Goal: Communication & Community: Share content

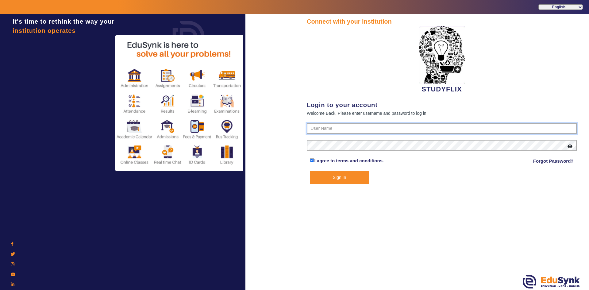
type input "6354922771"
click at [333, 169] on form "6354922771 I agree to terms and conditions. Forgot Password? Sign In" at bounding box center [442, 153] width 270 height 61
click at [330, 175] on button "Sign In" at bounding box center [339, 177] width 59 height 13
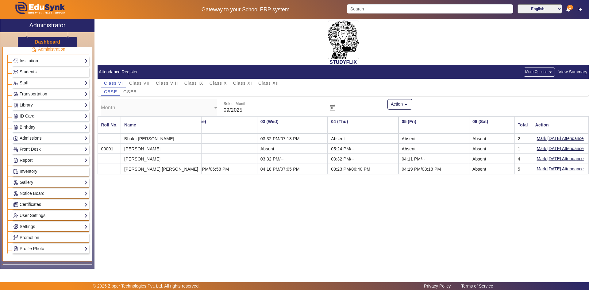
scroll to position [123, 0]
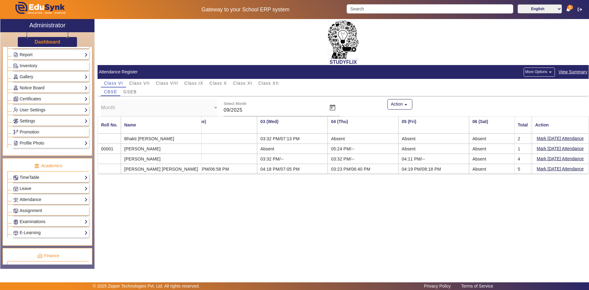
click at [33, 177] on link "TimeTable" at bounding box center [50, 177] width 75 height 7
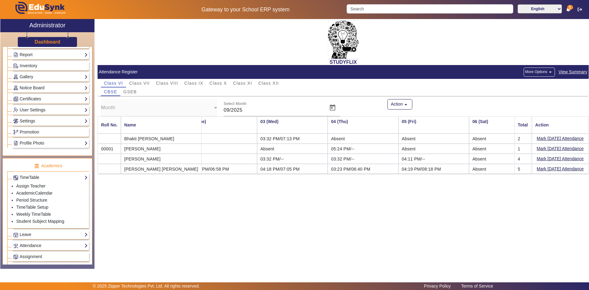
click at [33, 180] on link "TimeTable" at bounding box center [50, 177] width 75 height 7
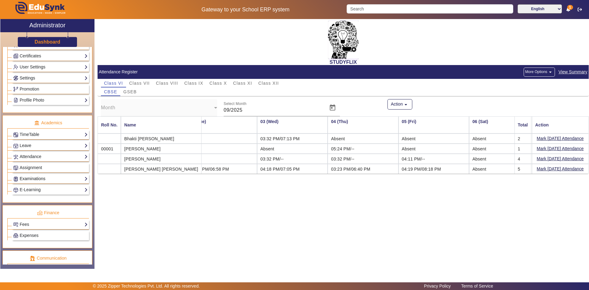
scroll to position [229, 0]
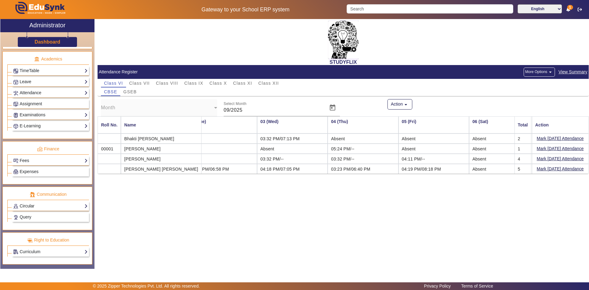
click at [30, 208] on link "Circular" at bounding box center [50, 205] width 75 height 7
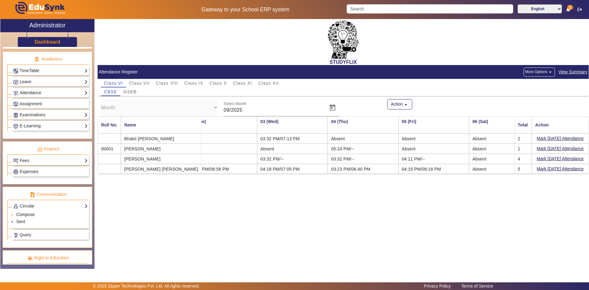
click at [26, 214] on link "Compose" at bounding box center [25, 214] width 18 height 5
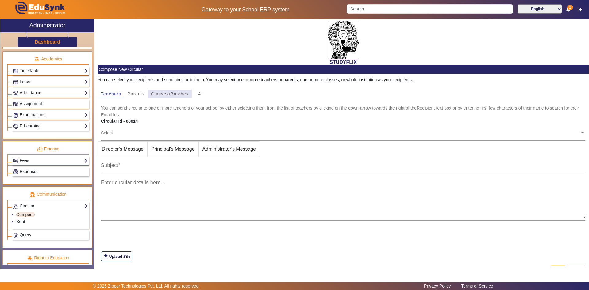
click at [160, 96] on span "Classes/Batches" at bounding box center [170, 94] width 38 height 4
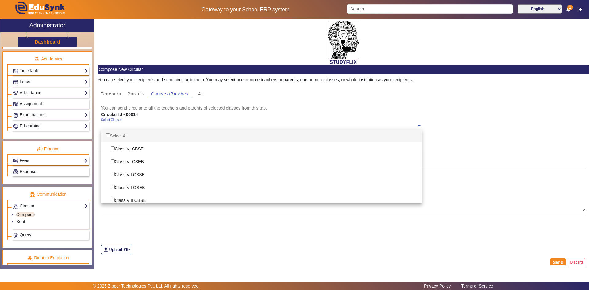
drag, startPoint x: 117, startPoint y: 120, endPoint x: 115, endPoint y: 123, distance: 3.6
click at [117, 120] on div "Select Classes" at bounding box center [111, 120] width 21 height 5
click at [112, 134] on div "Select All" at bounding box center [261, 135] width 321 height 13
checkbox input "true"
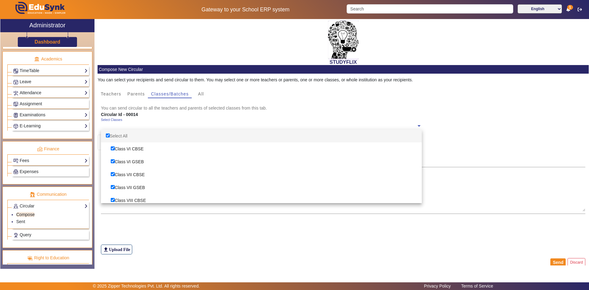
checkbox input "true"
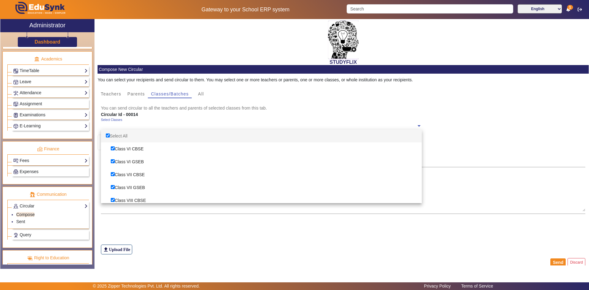
checkbox input "true"
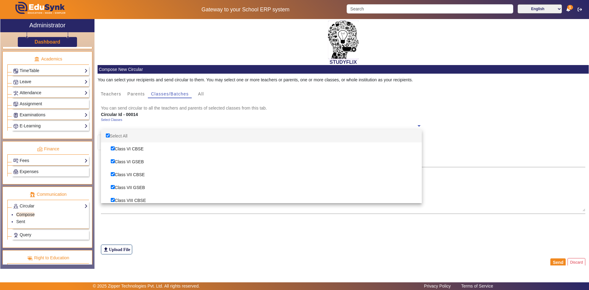
checkbox input "true"
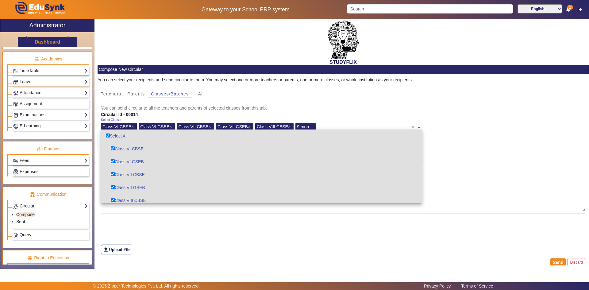
click at [152, 228] on div "file_upload Upload File" at bounding box center [343, 237] width 485 height 34
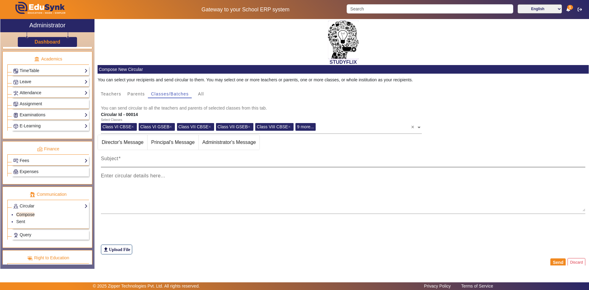
click at [133, 160] on input "Subject" at bounding box center [343, 160] width 485 height 7
type input "TIME TABLE [DATE]"
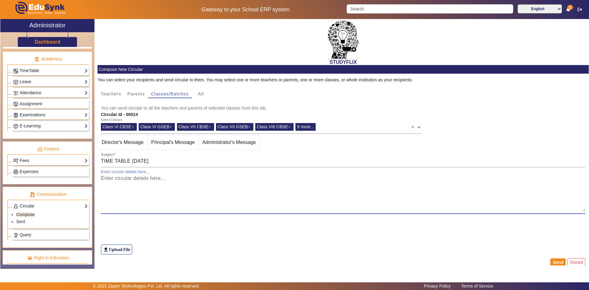
click at [135, 180] on textarea "Enter circular details here..." at bounding box center [343, 193] width 485 height 37
type textarea "R"
type textarea "T T"
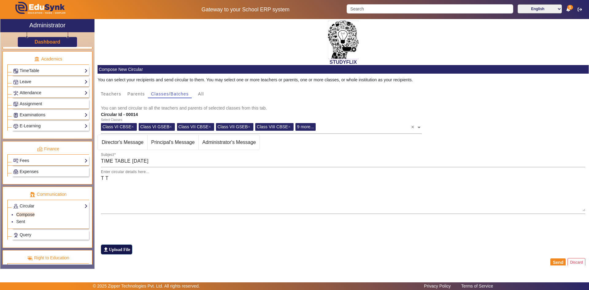
click at [121, 248] on label "file_upload Upload File" at bounding box center [116, 250] width 31 height 10
click at [0, 0] on input "file_upload Upload File" at bounding box center [0, 0] width 0 height 0
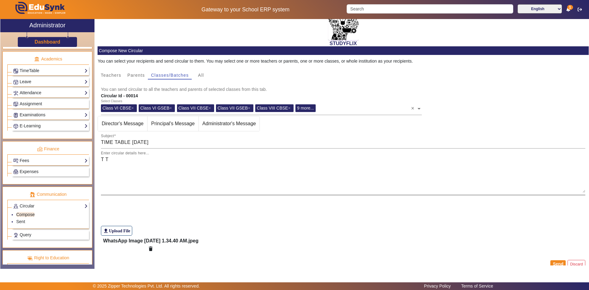
scroll to position [28, 0]
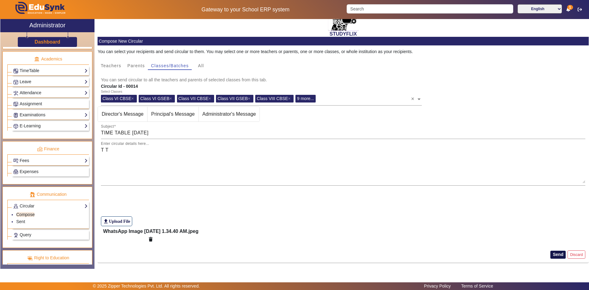
click at [558, 256] on button "Send" at bounding box center [557, 255] width 15 height 8
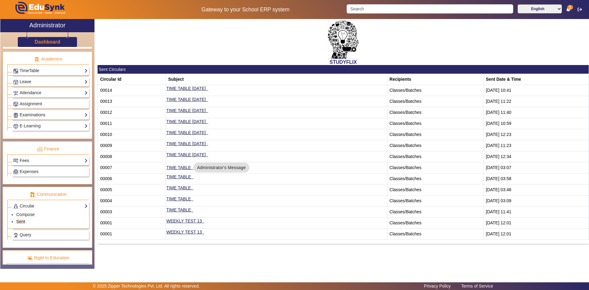
click at [165, 51] on div "STUDYFLIX" at bounding box center [343, 42] width 491 height 46
click at [168, 51] on div "STUDYFLIX" at bounding box center [343, 42] width 491 height 46
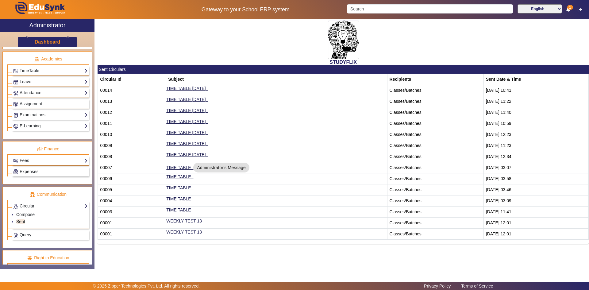
click at [182, 55] on div "STUDYFLIX" at bounding box center [343, 42] width 491 height 46
click at [182, 56] on div "STUDYFLIX" at bounding box center [343, 42] width 491 height 46
click at [182, 57] on div "STUDYFLIX" at bounding box center [343, 42] width 491 height 46
